Goal: Transaction & Acquisition: Purchase product/service

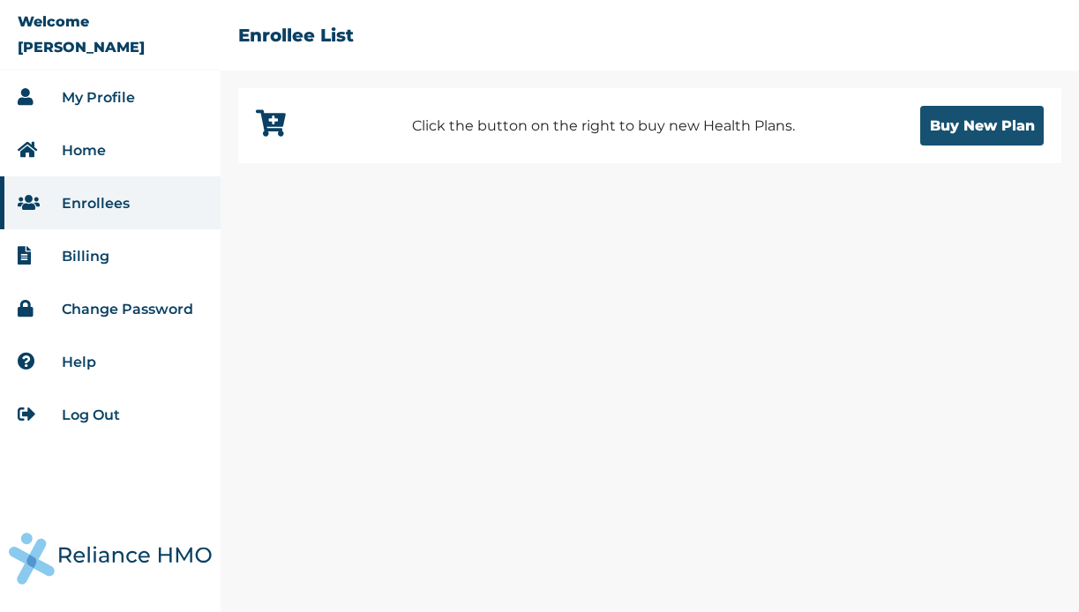
click at [1003, 115] on button "Buy New Plan" at bounding box center [981, 126] width 123 height 40
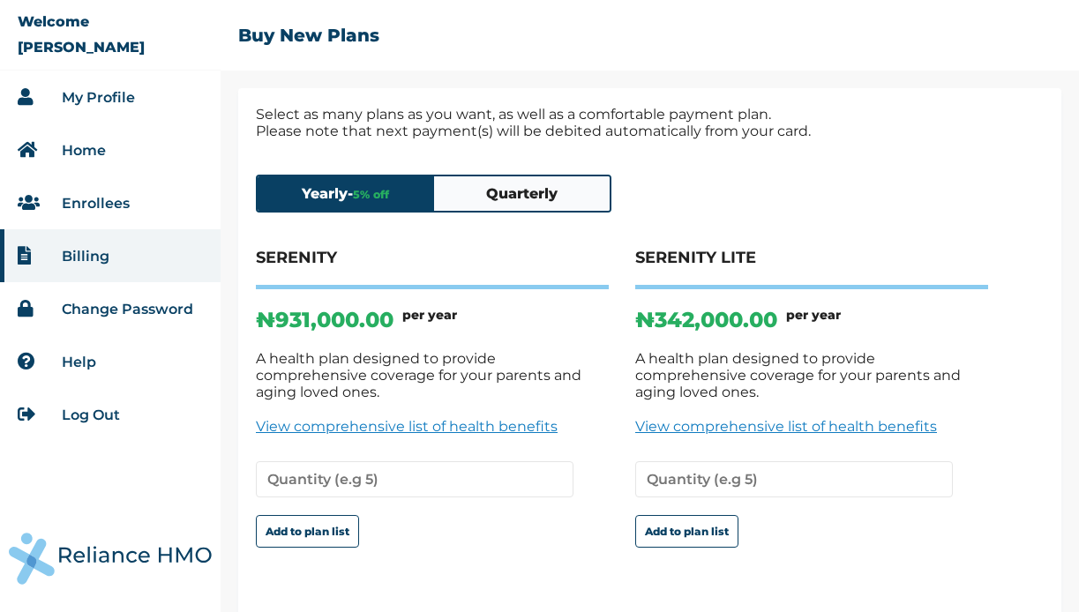
click at [527, 183] on button "Quarterly" at bounding box center [522, 193] width 176 height 34
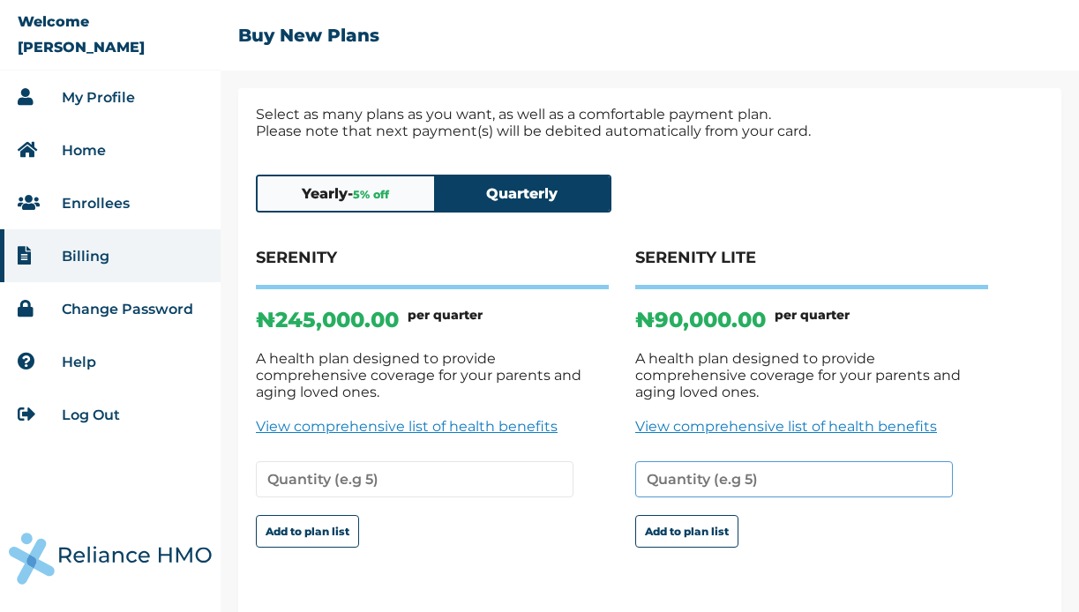
click at [645, 467] on input "number" at bounding box center [794, 479] width 318 height 36
type input "1"
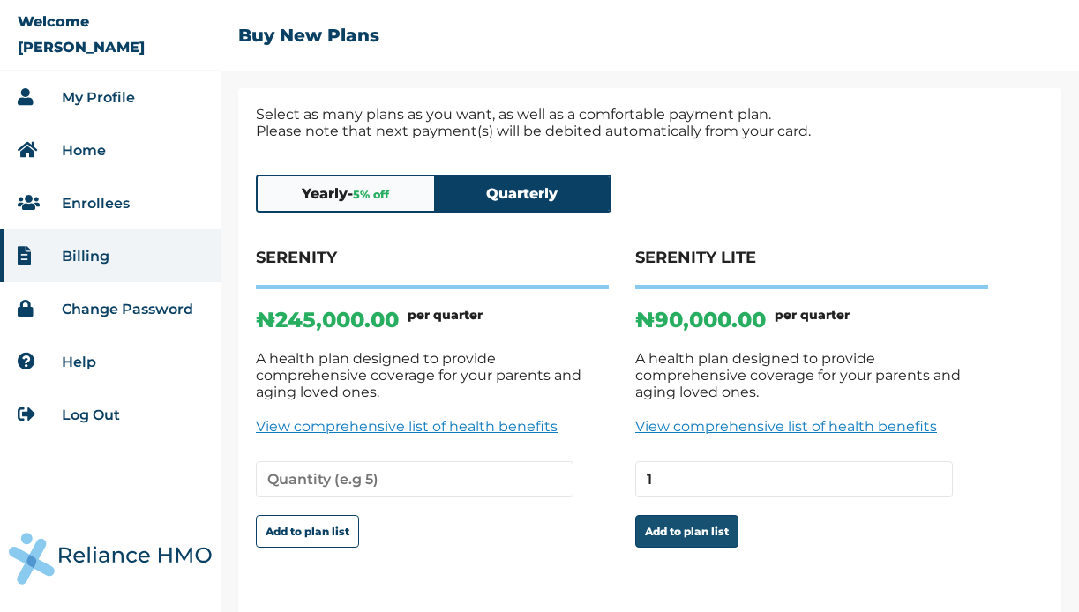
click at [666, 518] on button "Add to plan list" at bounding box center [686, 531] width 103 height 33
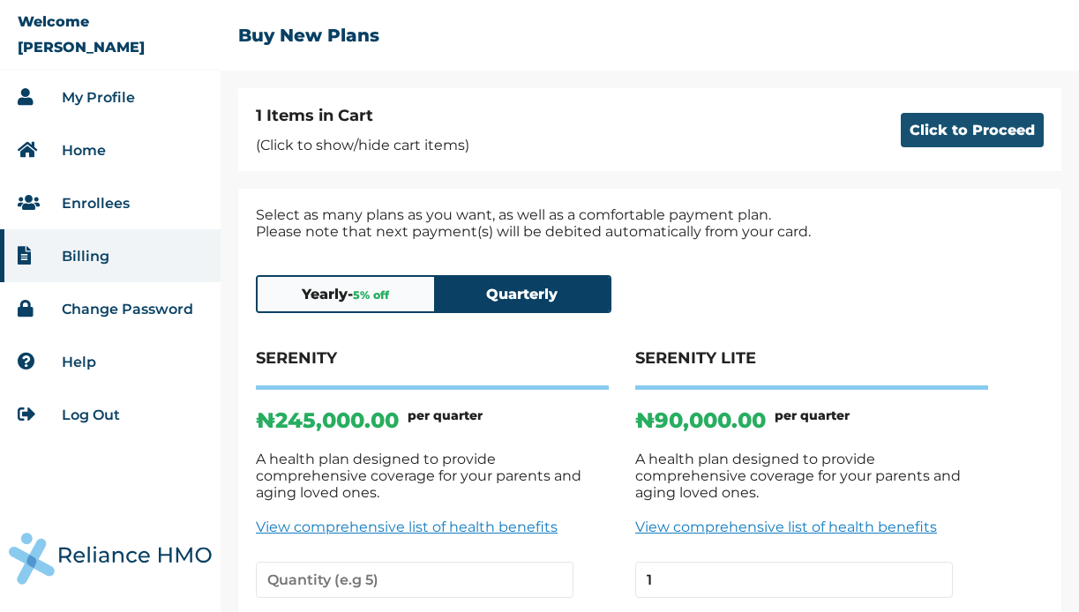
click at [939, 137] on button "Click to Proceed" at bounding box center [972, 130] width 143 height 34
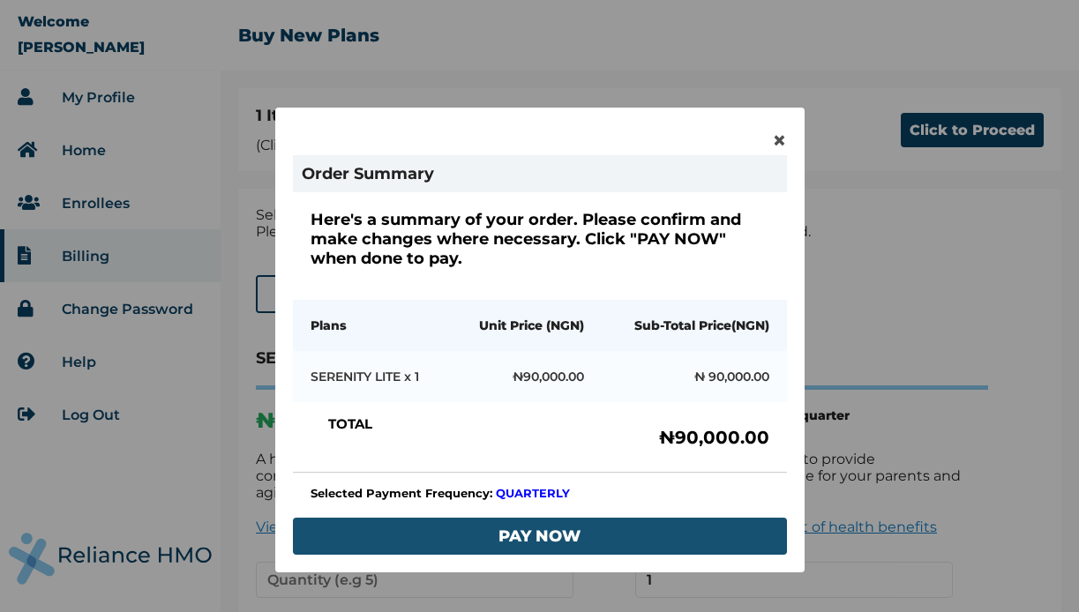
click at [530, 535] on button "PAY NOW" at bounding box center [540, 536] width 494 height 37
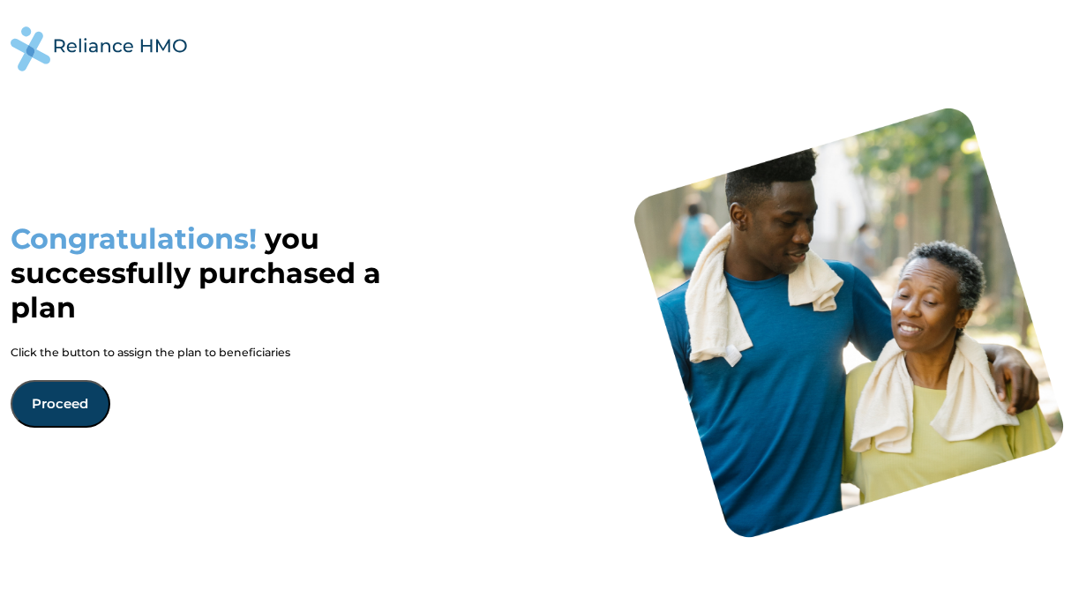
click at [75, 395] on button "Proceed" at bounding box center [61, 404] width 100 height 48
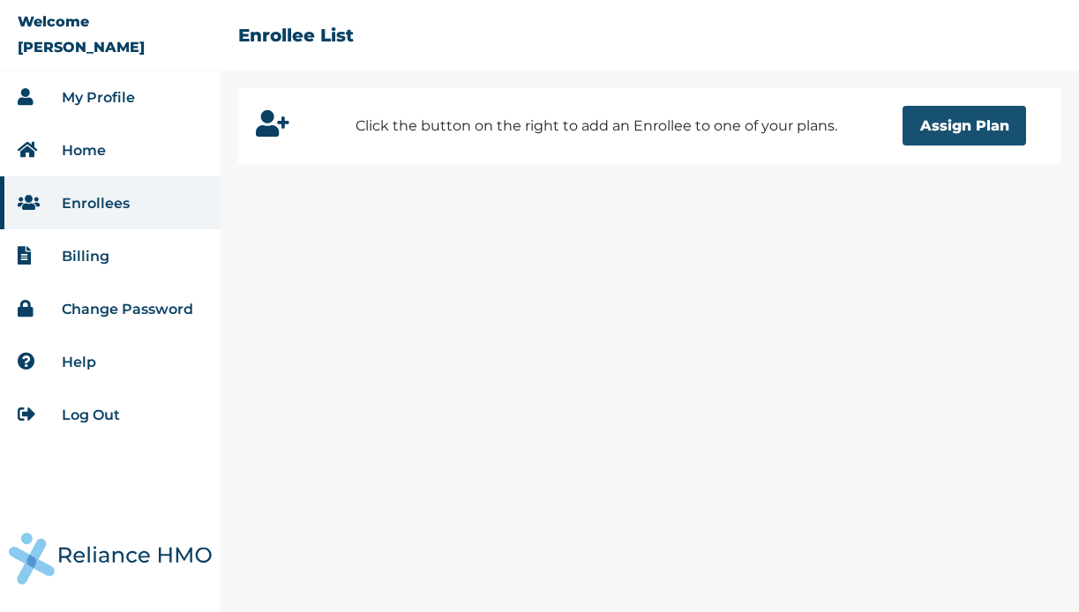
click at [986, 132] on button "Assign Plan" at bounding box center [963, 126] width 123 height 40
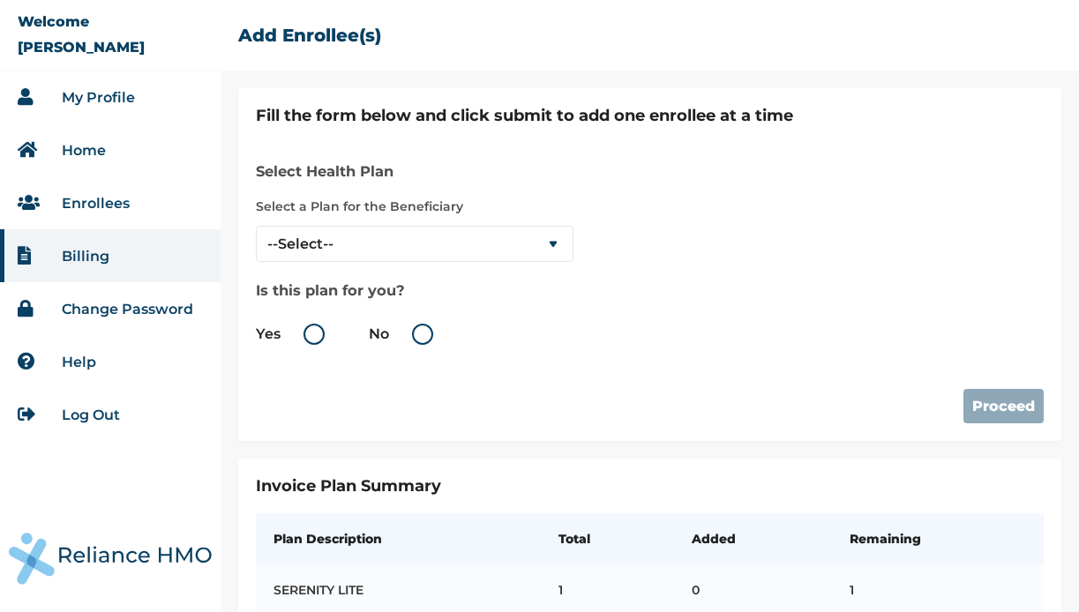
click at [319, 327] on label "Yes" at bounding box center [295, 334] width 78 height 21
click at [298, 327] on input "Yes" at bounding box center [284, 334] width 28 height 28
radio input "true"
click at [508, 243] on select "--Select-- SERENITY LITE" at bounding box center [415, 244] width 318 height 36
select select "18028"
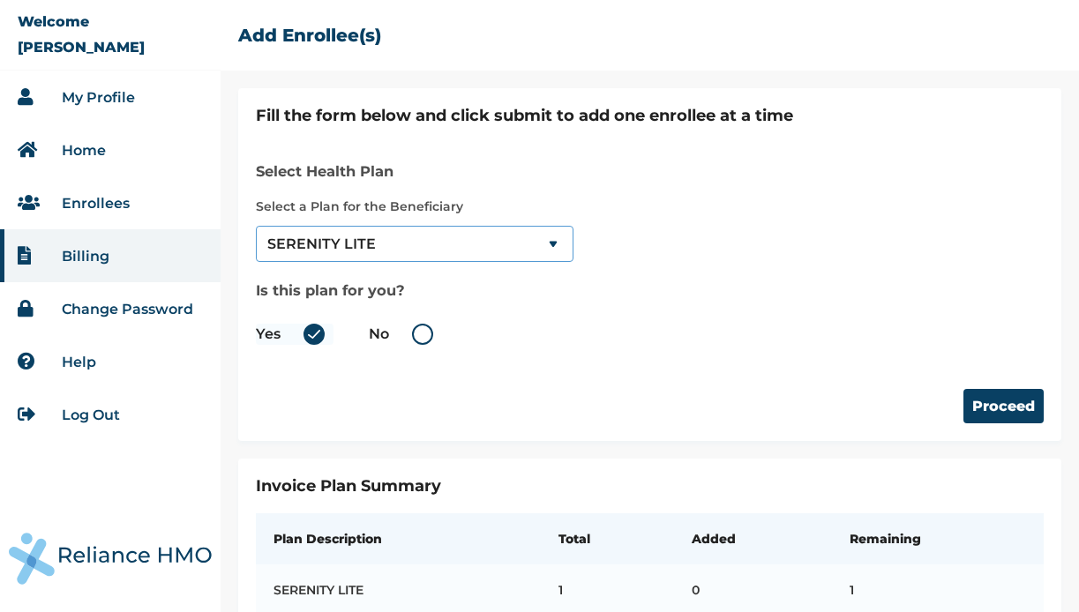
click at [256, 226] on select "--Select-- SERENITY LITE" at bounding box center [415, 244] width 318 height 36
click at [1019, 414] on button "Proceed" at bounding box center [1003, 406] width 80 height 34
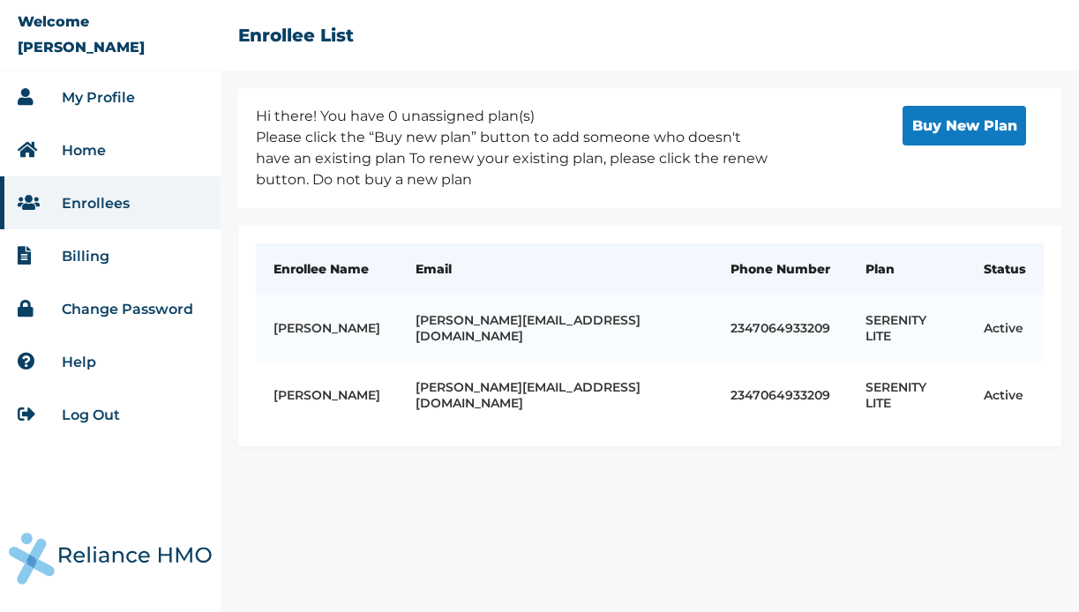
click at [80, 266] on li "Billing" at bounding box center [110, 255] width 221 height 53
click at [79, 258] on link "Billing" at bounding box center [86, 256] width 48 height 17
